Goal: Information Seeking & Learning: Learn about a topic

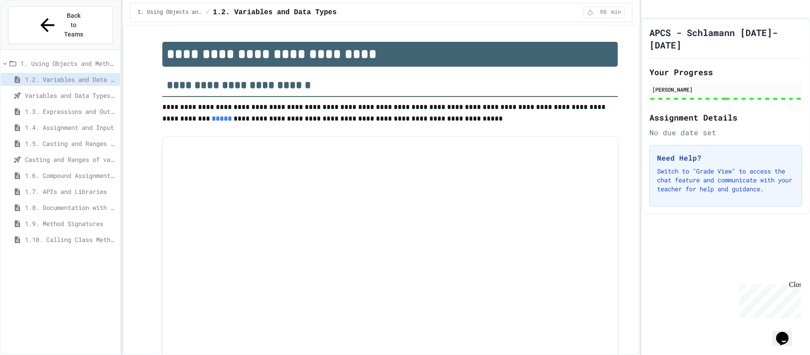
click at [87, 235] on span "1.10. Calling Class Methods" at bounding box center [71, 239] width 92 height 9
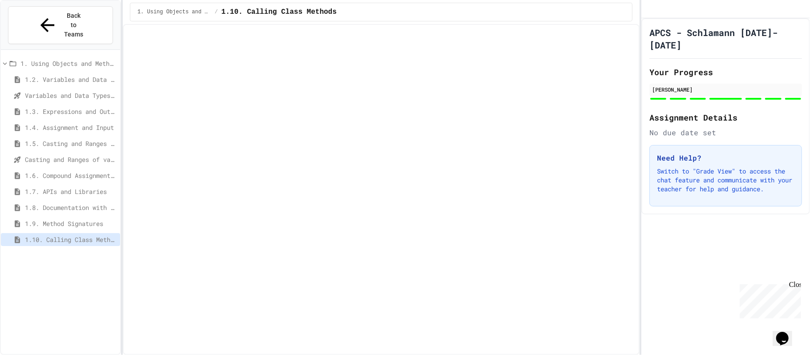
click at [18, 220] on icon at bounding box center [17, 223] width 5 height 7
click at [37, 203] on span "1.8. Documentation with Comments and Preconditions" at bounding box center [71, 207] width 92 height 9
